Goal: Task Accomplishment & Management: Complete application form

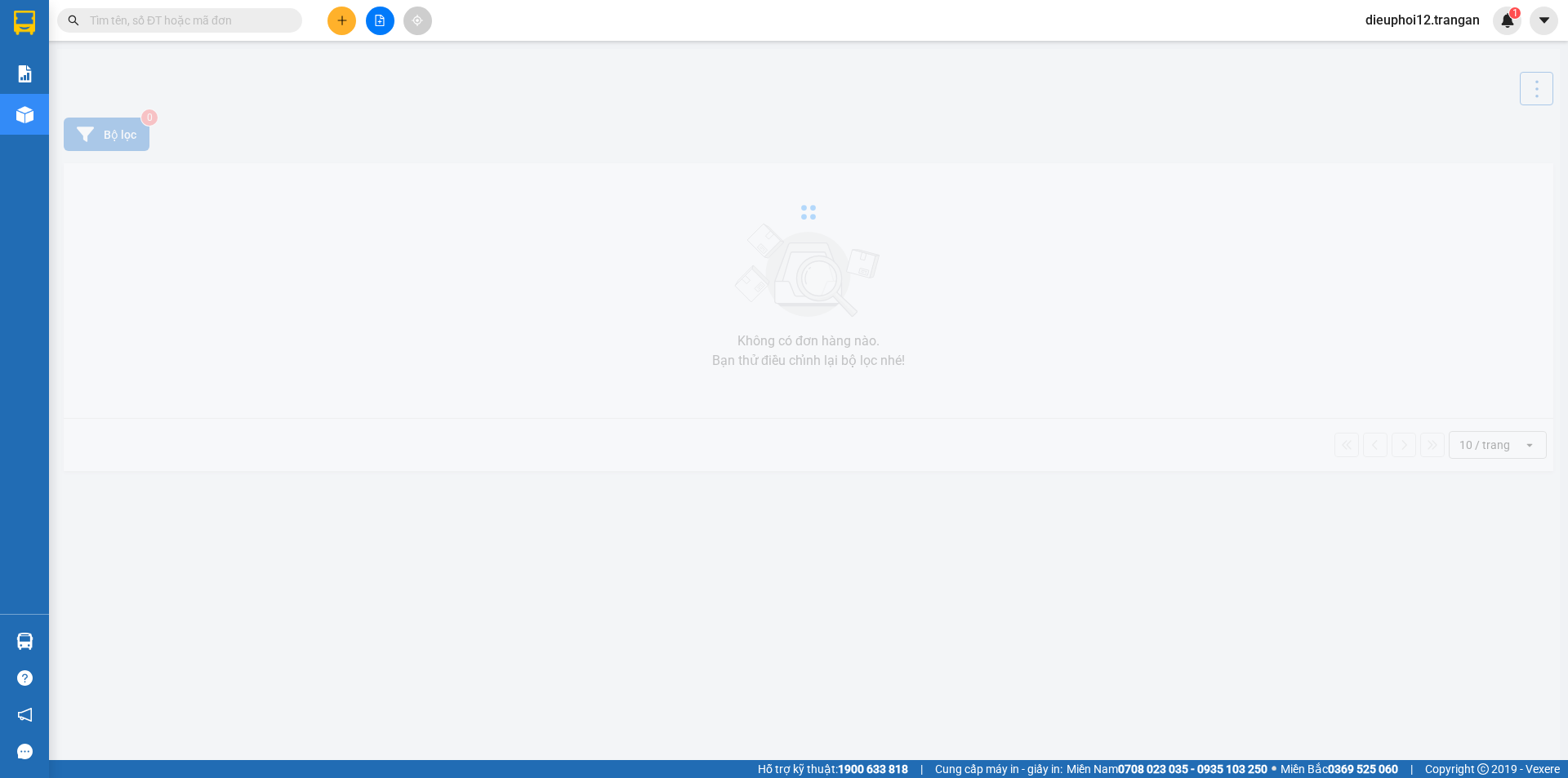
click at [339, 30] on button at bounding box center [342, 21] width 29 height 29
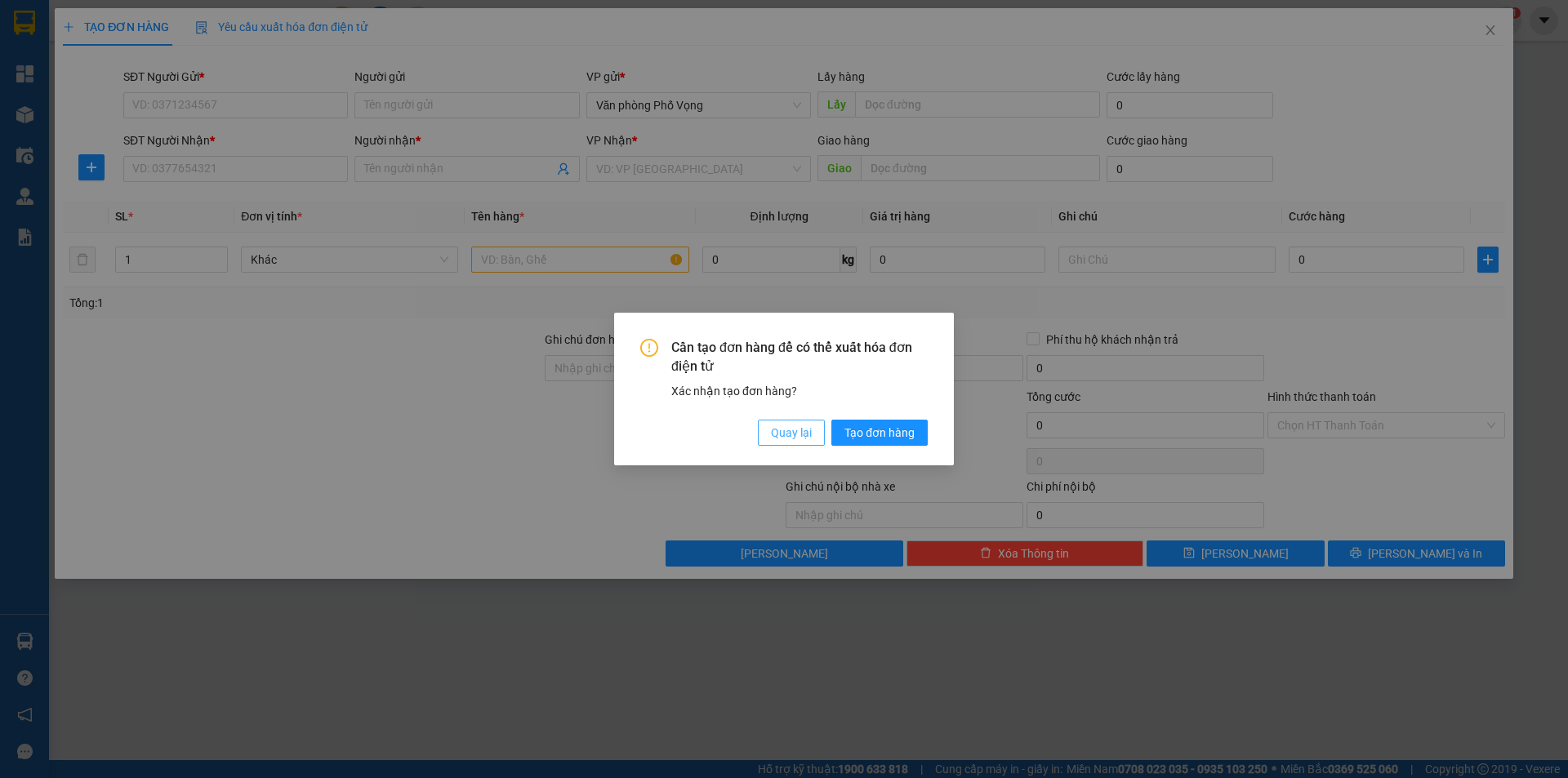
click at [812, 428] on button "Quay lại" at bounding box center [791, 432] width 67 height 26
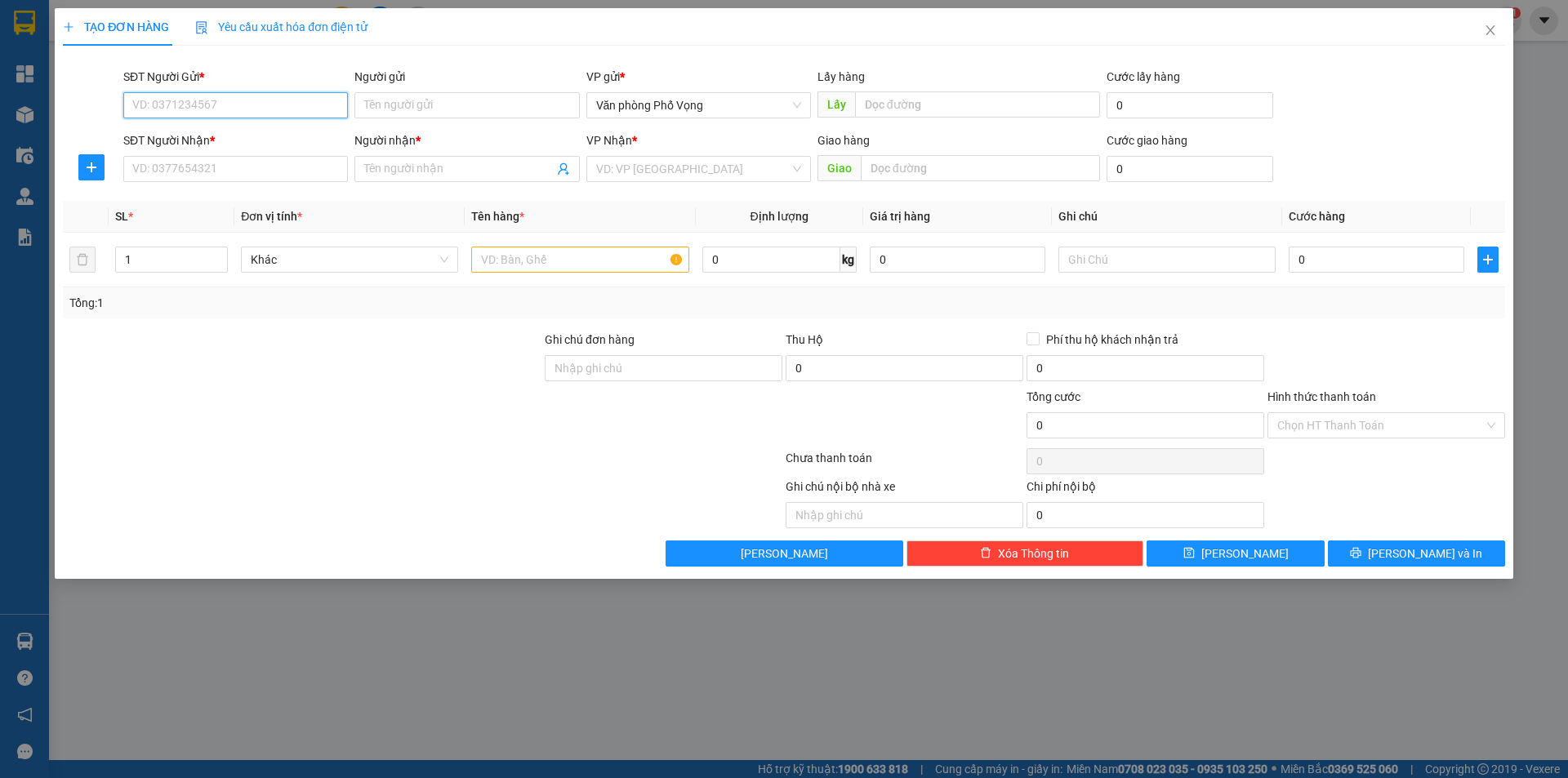
click at [224, 113] on input "SĐT Người Gửi *" at bounding box center [236, 104] width 224 height 26
click at [309, 498] on div at bounding box center [272, 503] width 421 height 50
click at [236, 87] on div "SĐT Người Gửi *" at bounding box center [236, 79] width 224 height 24
click at [236, 114] on input "SĐT Người Gửi *" at bounding box center [236, 104] width 224 height 26
type input "0972001520"
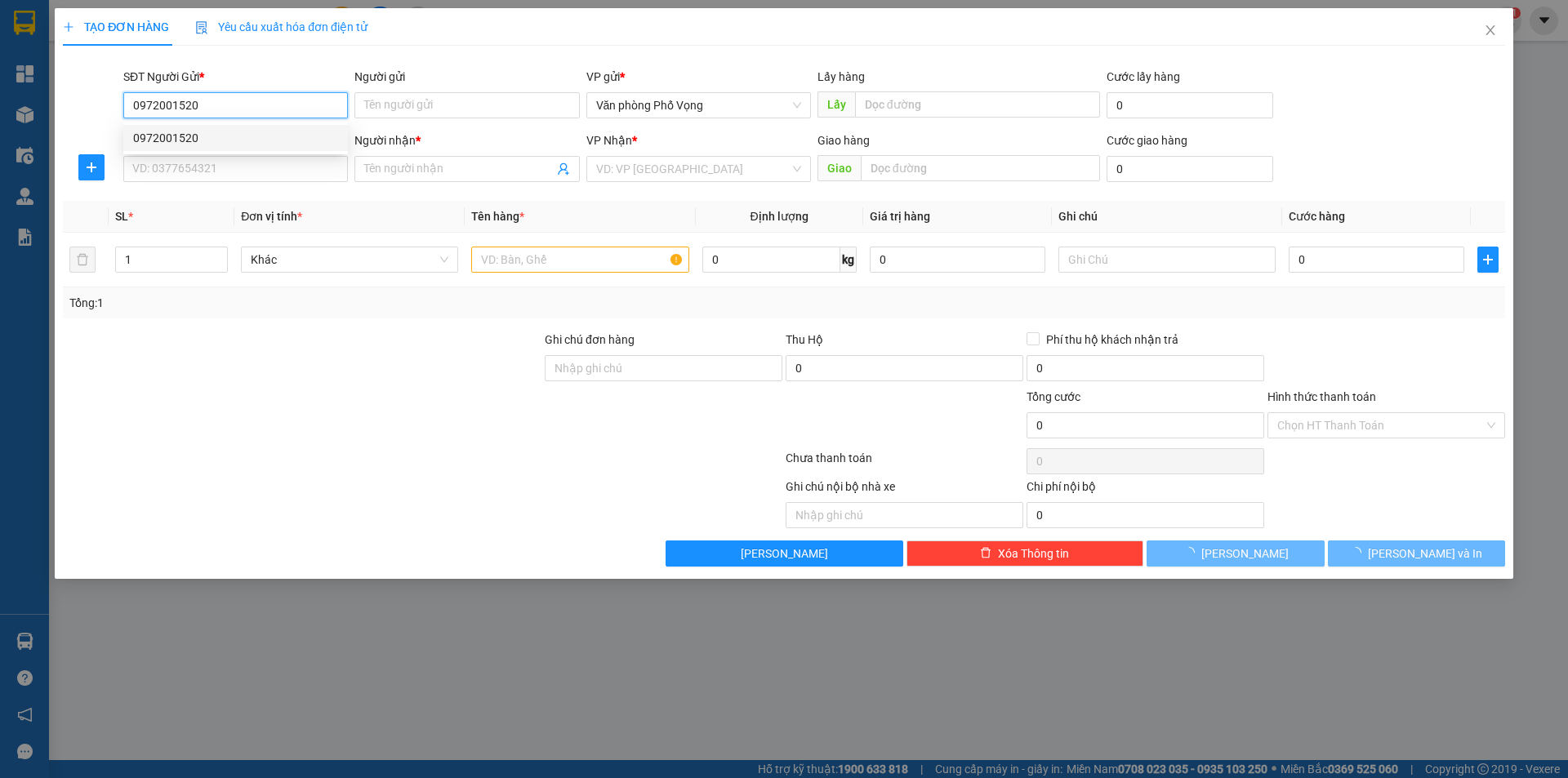
click at [211, 134] on div "0972001520" at bounding box center [236, 137] width 205 height 18
type input "0364756717"
type input "thủy"
type input "30.000"
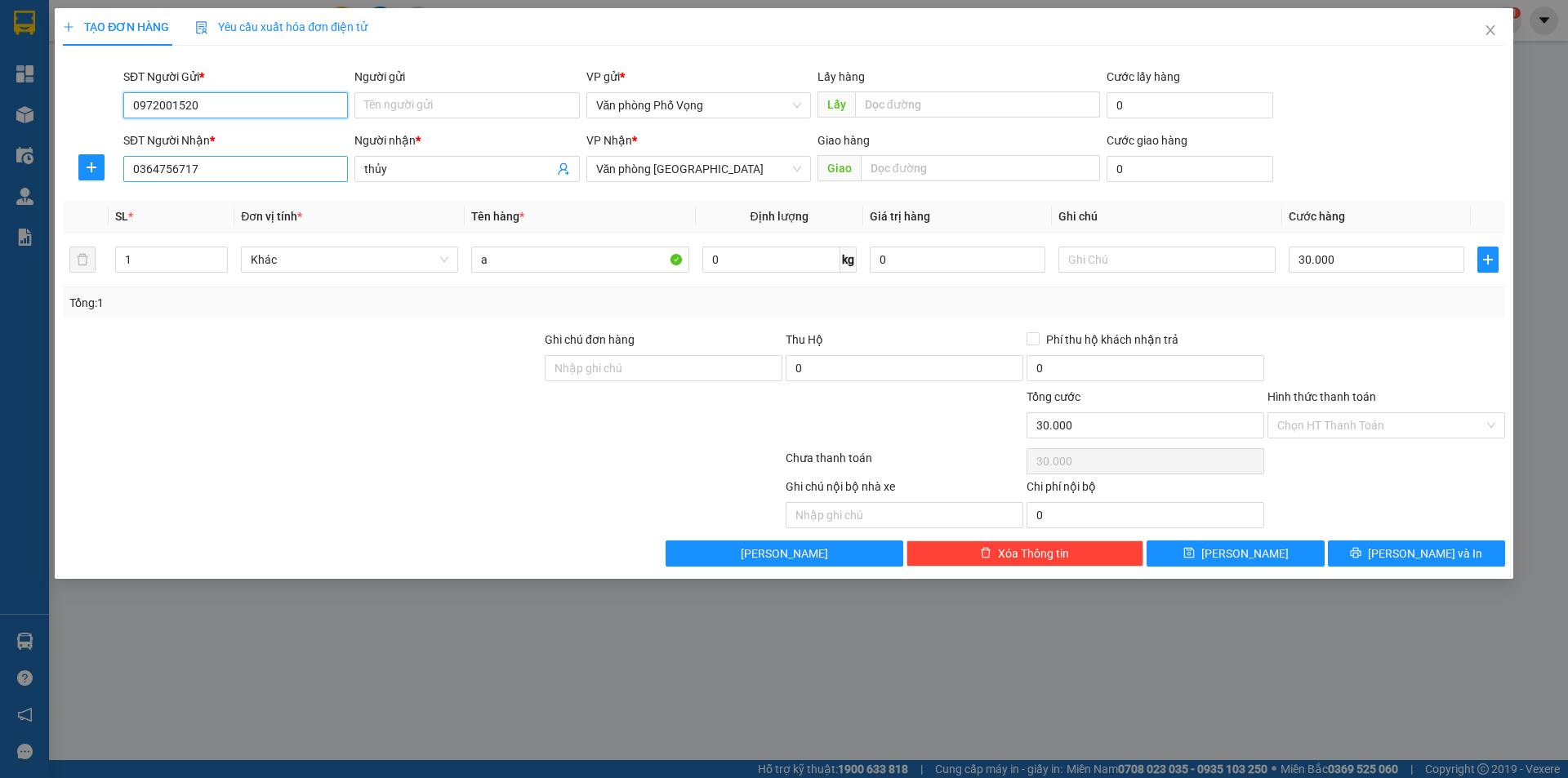
type input "0972001520"
click at [224, 162] on input "0364756717" at bounding box center [236, 168] width 224 height 26
click at [250, 192] on div "0364756717 - thủy" at bounding box center [236, 201] width 205 height 18
type input "0364756717"
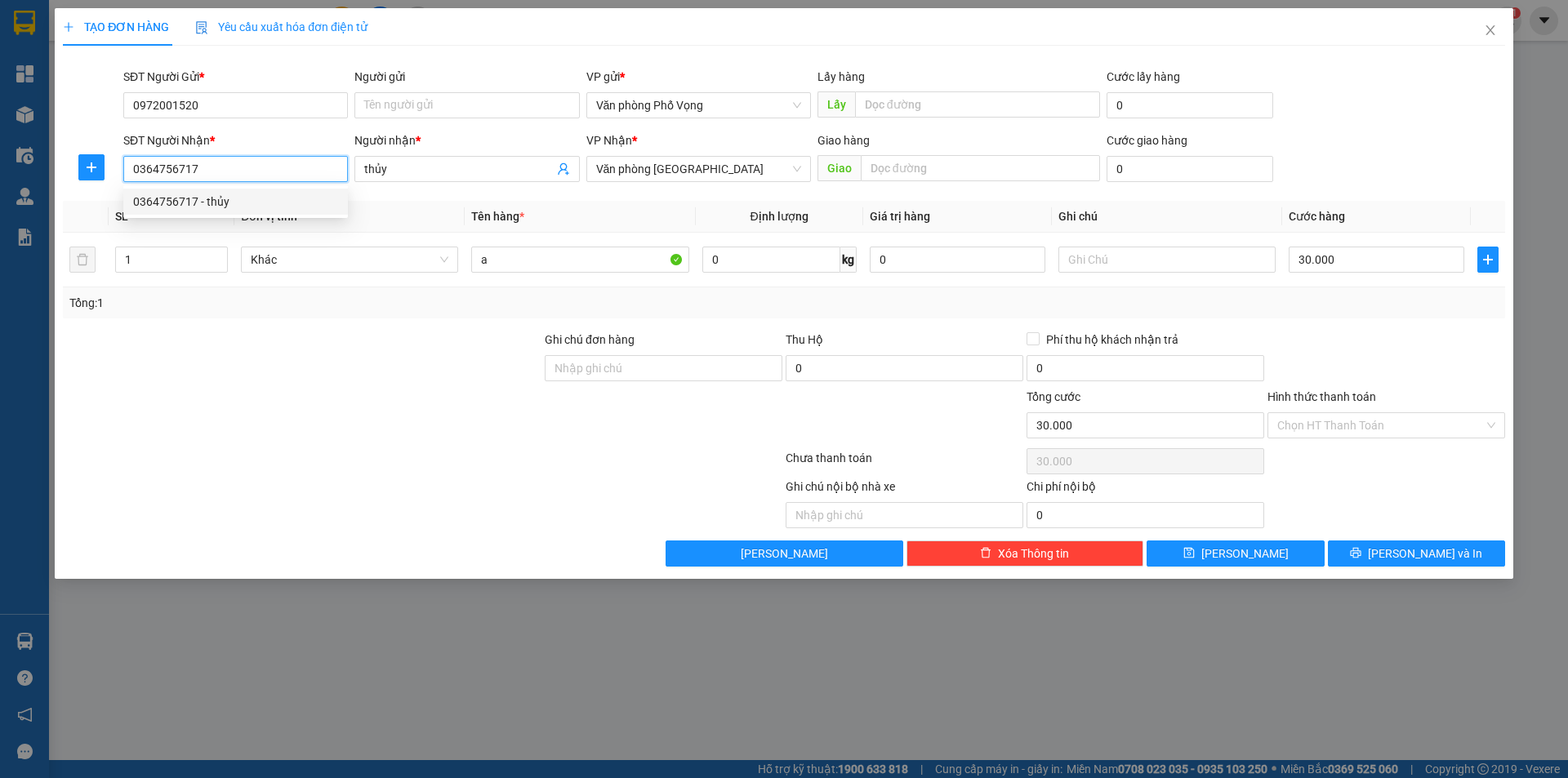
click at [250, 192] on div "0364756717 - thủy" at bounding box center [236, 201] width 205 height 18
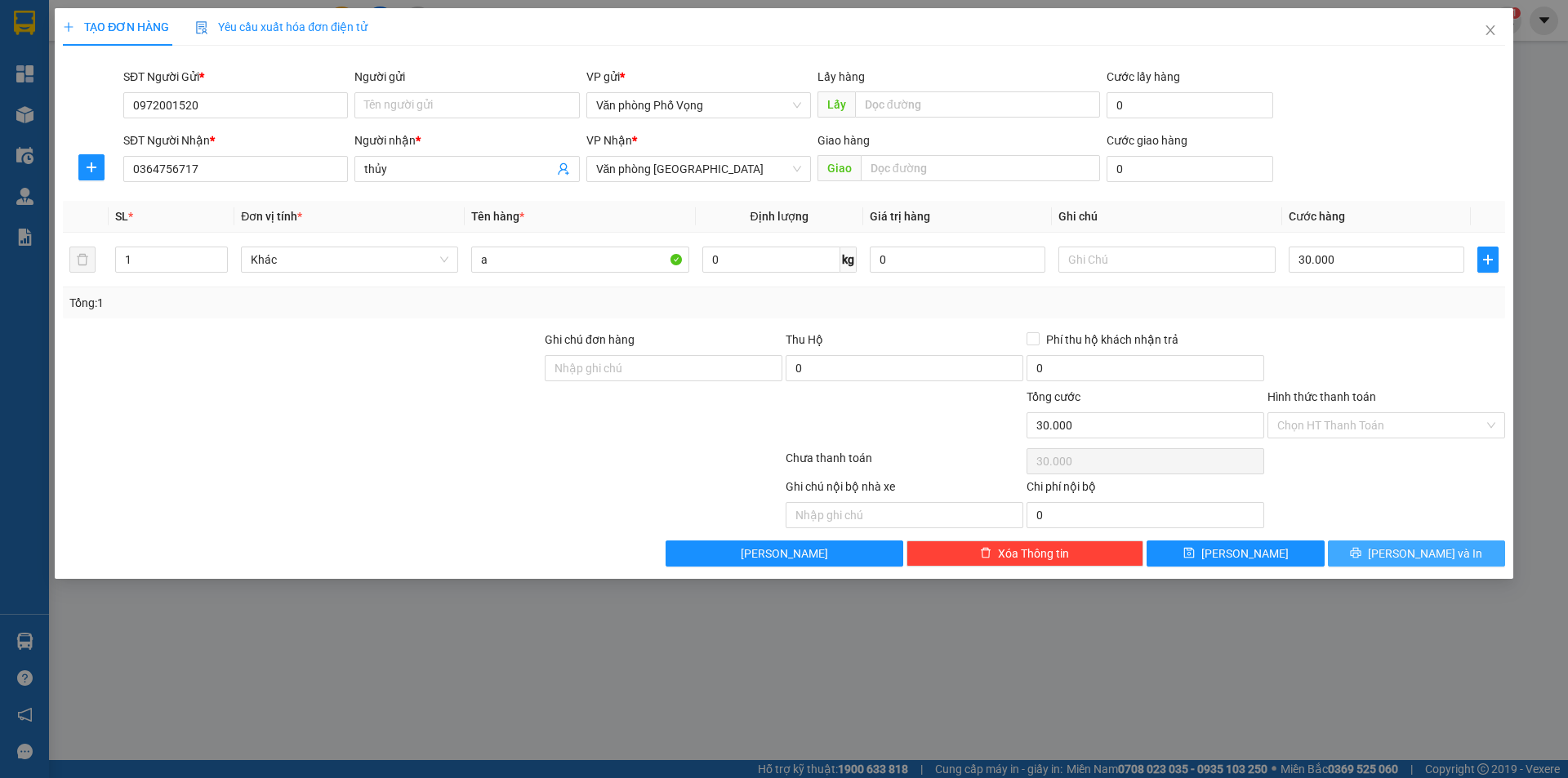
click at [1366, 550] on button "[PERSON_NAME] và In" at bounding box center [1415, 553] width 177 height 26
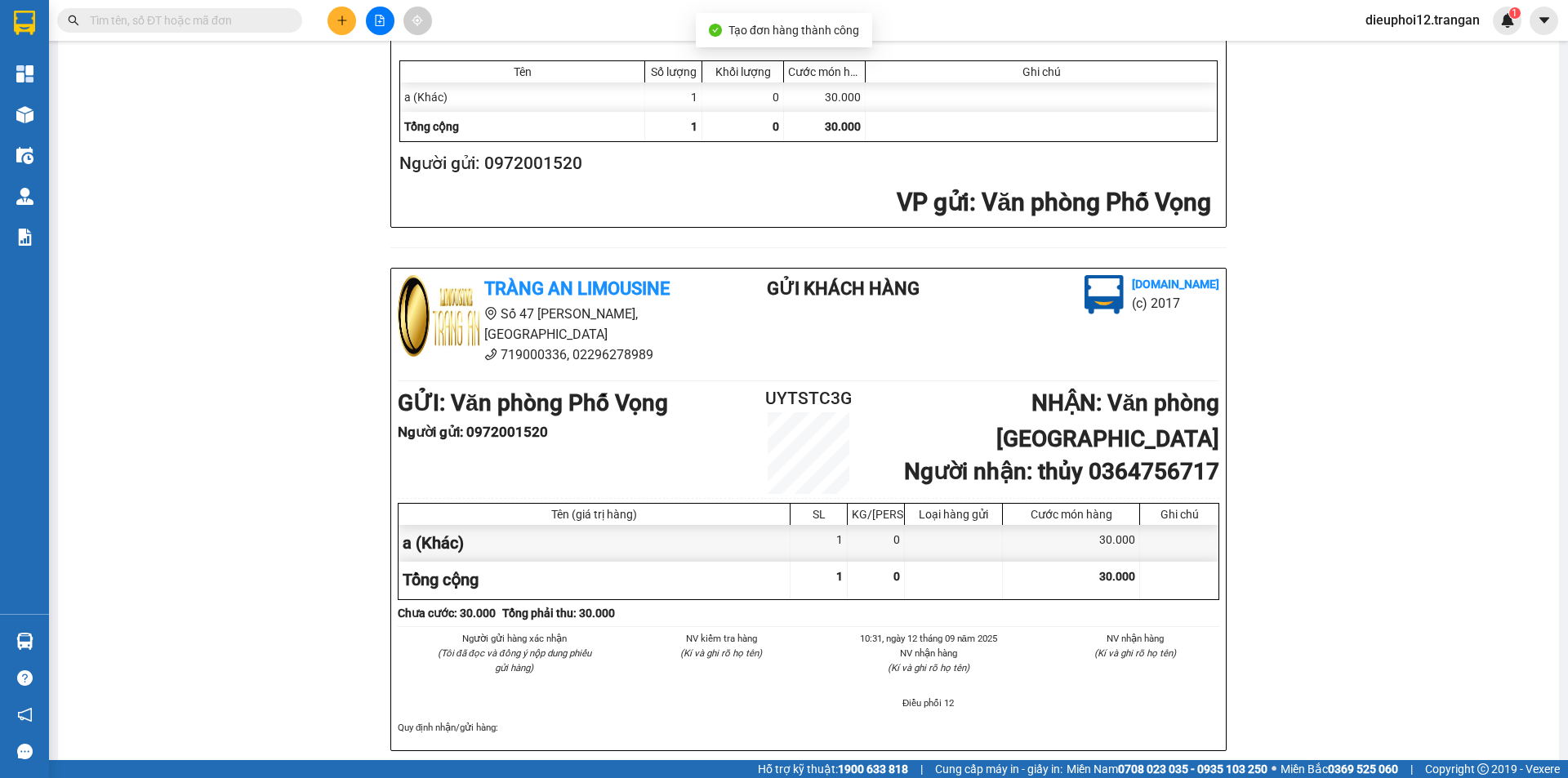
scroll to position [476, 0]
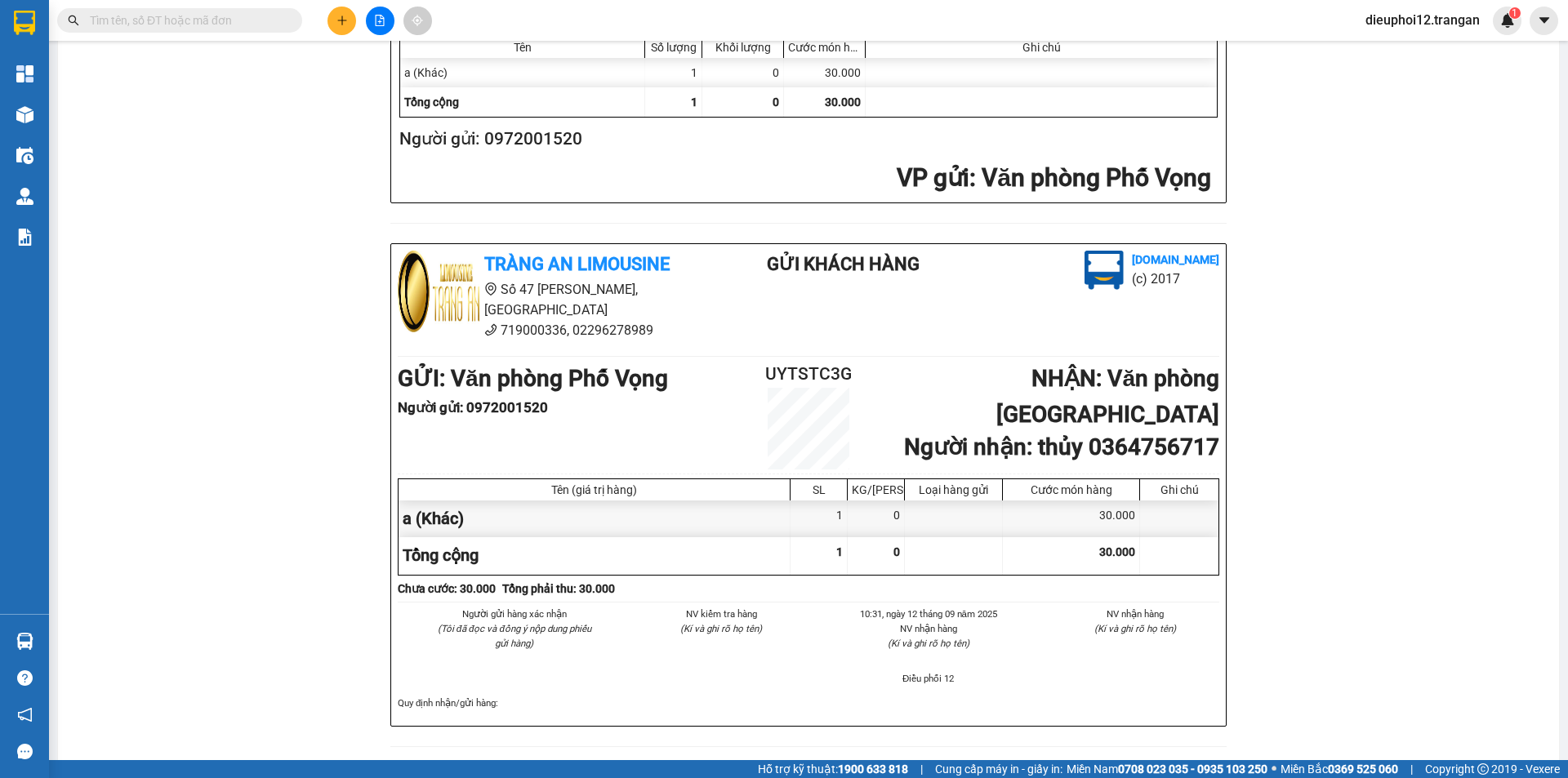
click at [177, 481] on div "Tràng An Limousine [DOMAIN_NAME] UYTSTC3G [DATE] 10:31 VP Nhận: Văn phòng [GEOG…" at bounding box center [808, 216] width 1462 height 1101
click at [292, 320] on div "Tràng An Limousine [DOMAIN_NAME] UYTSTC3G [DATE] 10:31 VP Nhận: Văn phòng [GEOG…" at bounding box center [808, 216] width 1462 height 1101
